Goal: Task Accomplishment & Management: Use online tool/utility

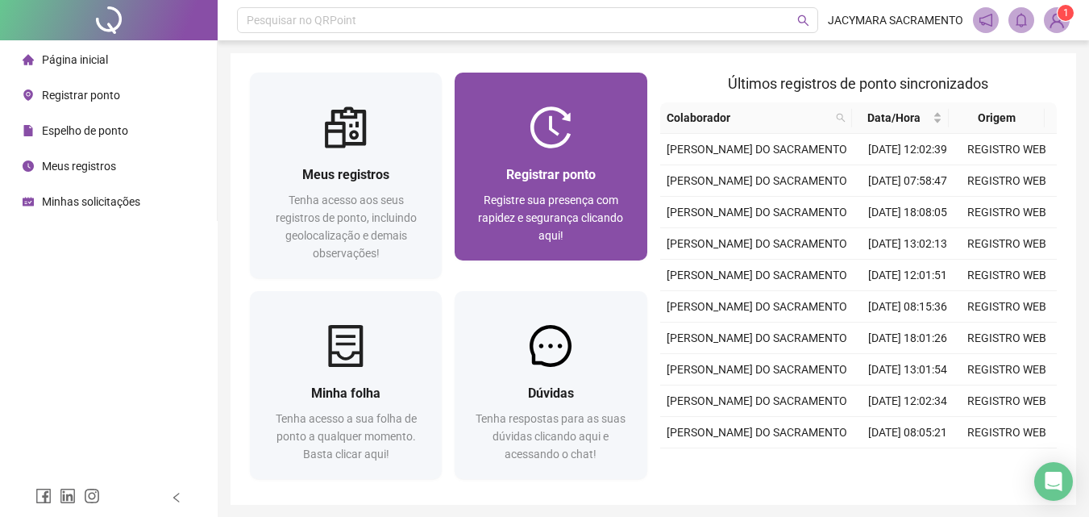
click at [547, 143] on img at bounding box center [551, 127] width 42 height 42
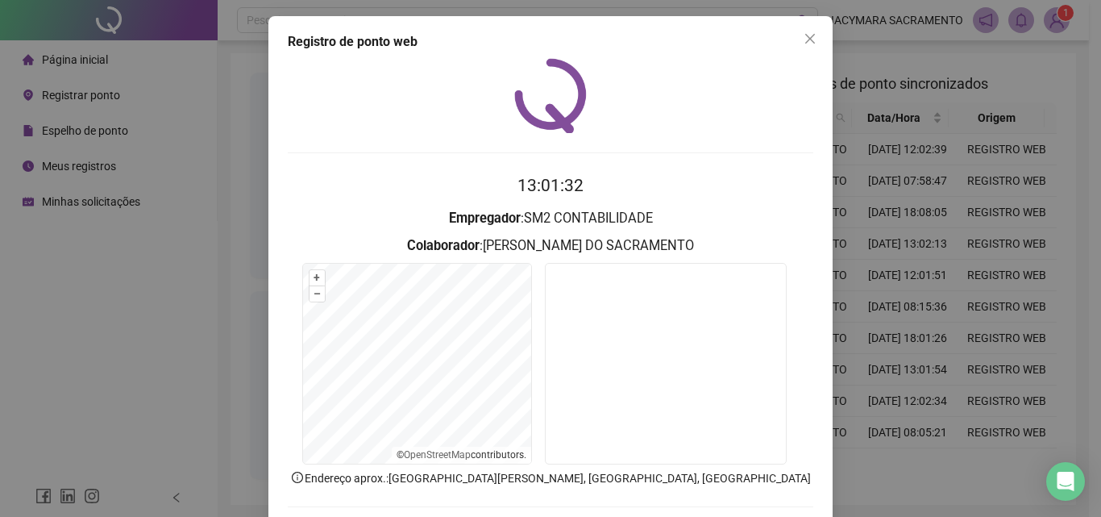
scroll to position [77, 0]
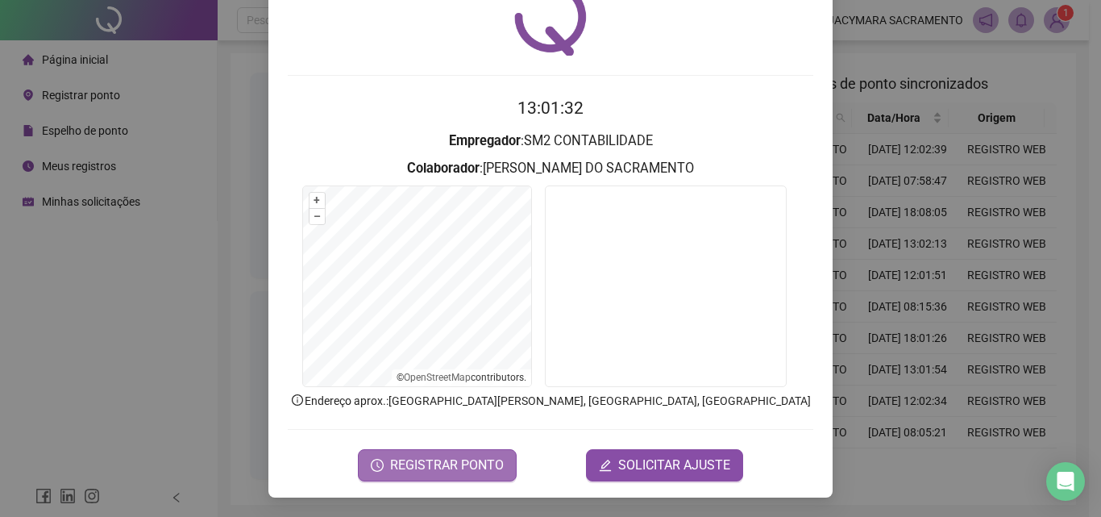
click at [434, 467] on span "REGISTRAR PONTO" at bounding box center [447, 465] width 114 height 19
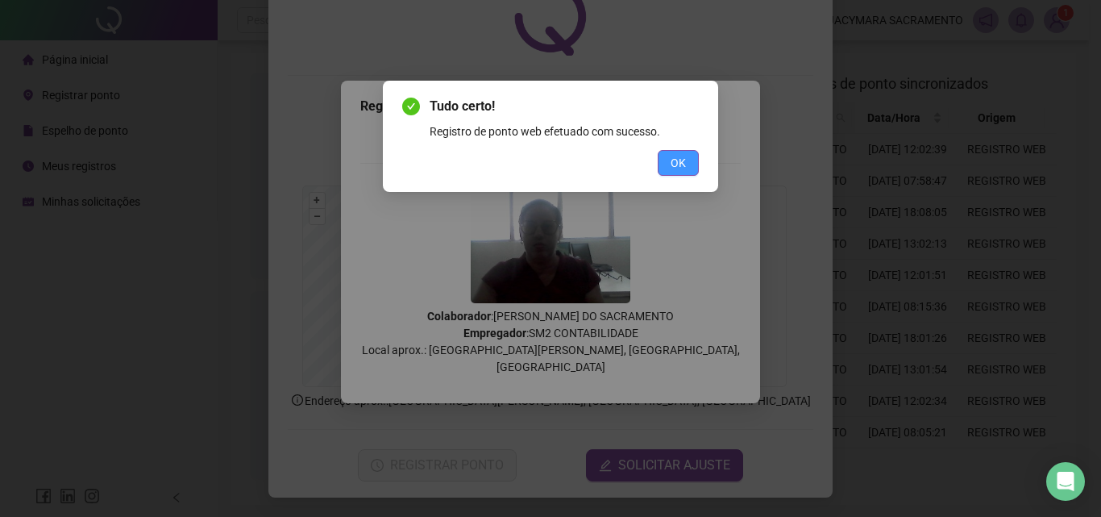
click at [687, 161] on button "OK" at bounding box center [678, 163] width 41 height 26
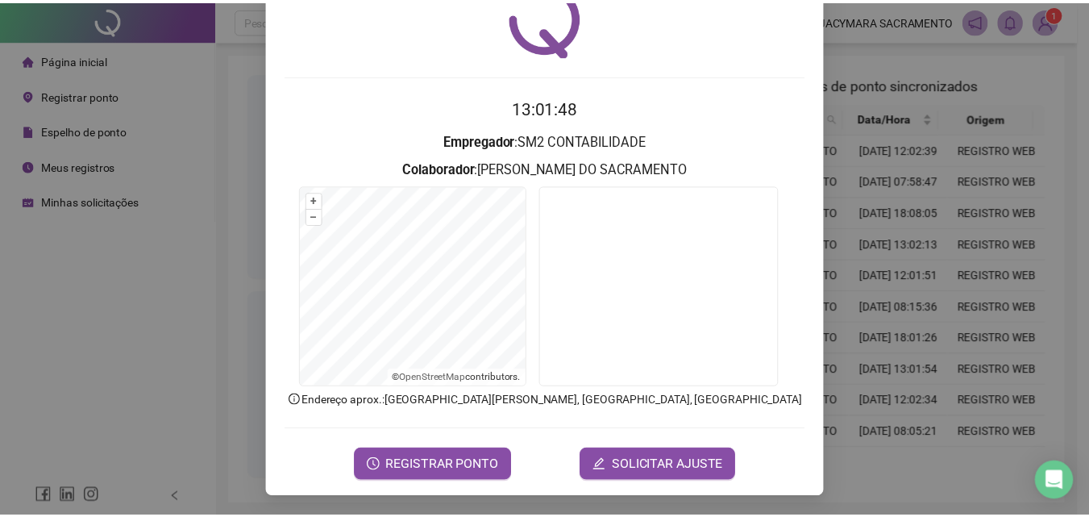
scroll to position [0, 0]
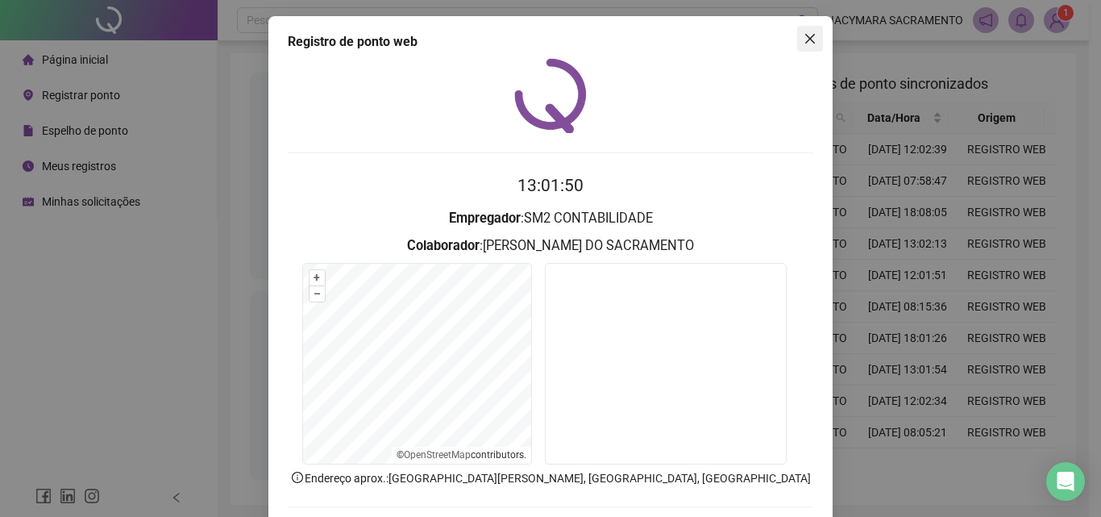
click at [805, 36] on icon "close" at bounding box center [810, 39] width 10 height 10
